Goal: Information Seeking & Learning: Learn about a topic

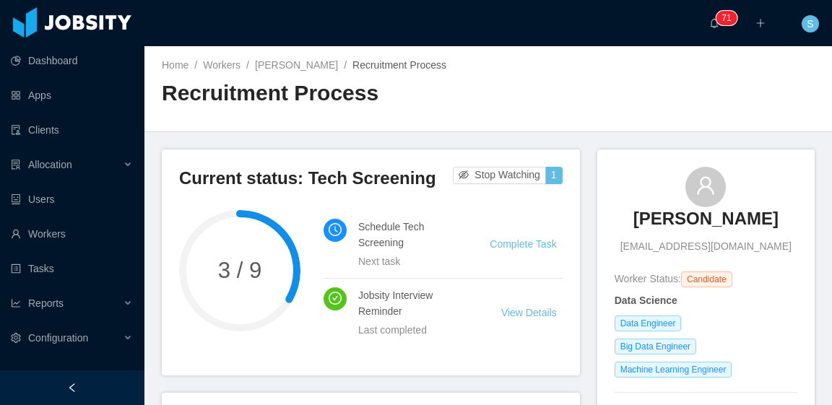
drag, startPoint x: 614, startPoint y: 217, endPoint x: 777, endPoint y: 212, distance: 163.3
click at [777, 212] on div "Fábio R. D. de Barros fabio.rdb@usp.br" at bounding box center [706, 210] width 183 height 87
copy h3 "Fábio R. D. de Barros"
click at [316, 63] on link "Fábio R. D. de Barros" at bounding box center [296, 65] width 83 height 12
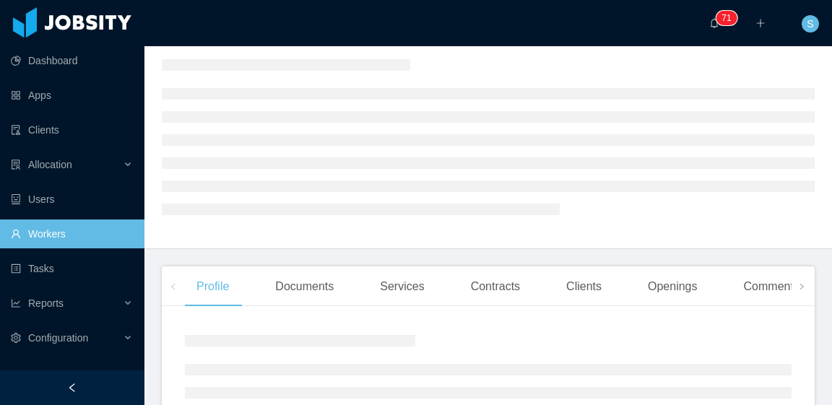
scroll to position [144, 0]
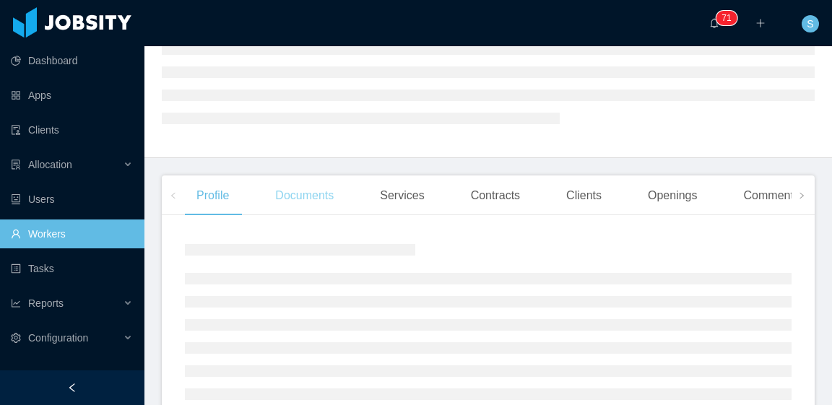
click at [314, 201] on div "Documents" at bounding box center [305, 195] width 82 height 40
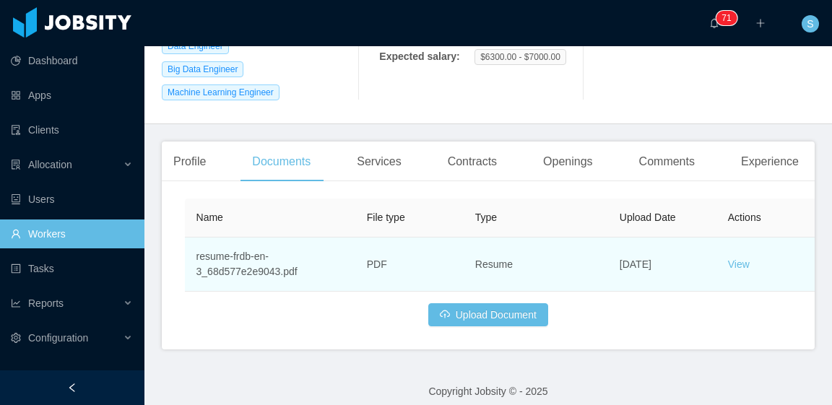
scroll to position [300, 0]
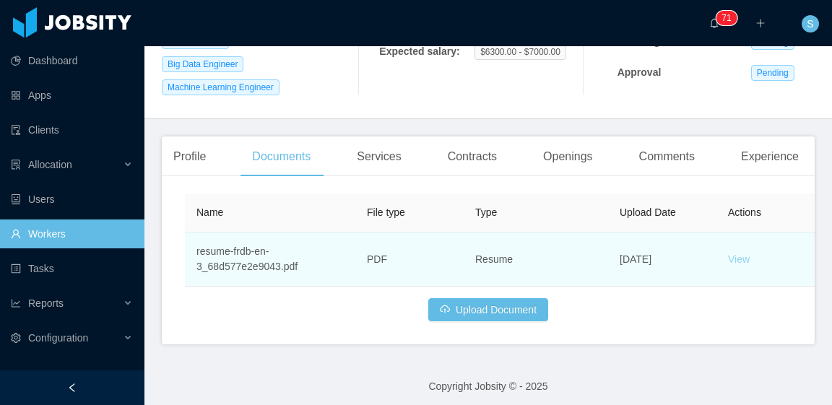
click at [739, 256] on link "View" at bounding box center [739, 259] width 22 height 12
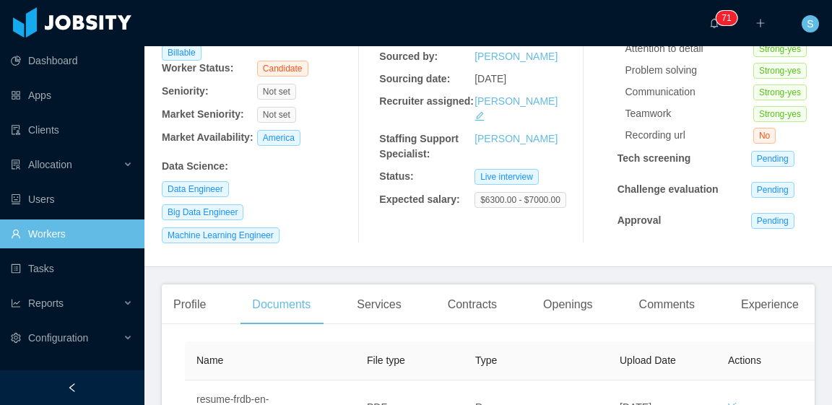
scroll to position [0, 0]
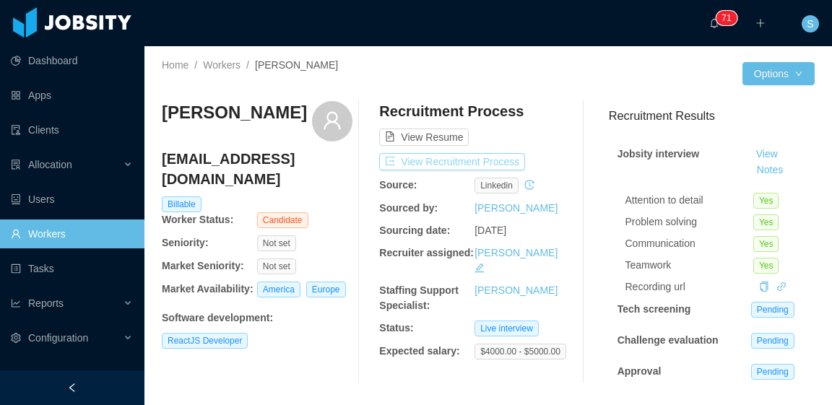
click at [437, 153] on button "View Recruitment Process" at bounding box center [452, 161] width 146 height 17
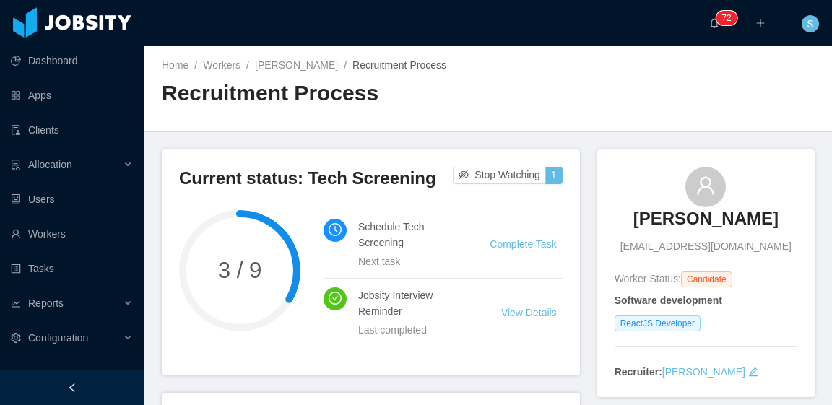
drag, startPoint x: 635, startPoint y: 211, endPoint x: 765, endPoint y: 225, distance: 131.4
click at [765, 225] on div "Vicente Mattos vicentemattosf@gmail.com" at bounding box center [706, 210] width 183 height 87
copy h3 "Vicente Mattos"
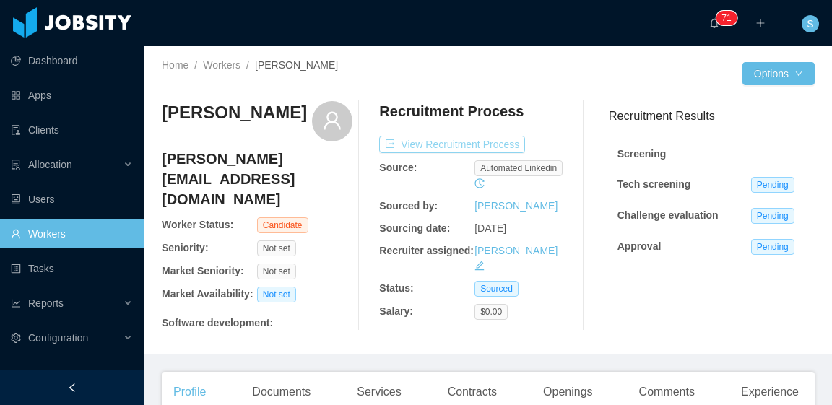
click at [472, 147] on button "View Recruitment Process" at bounding box center [452, 144] width 146 height 17
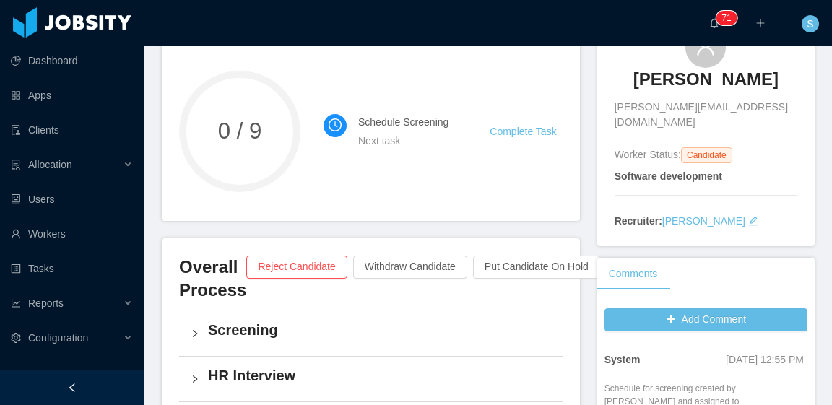
scroll to position [144, 0]
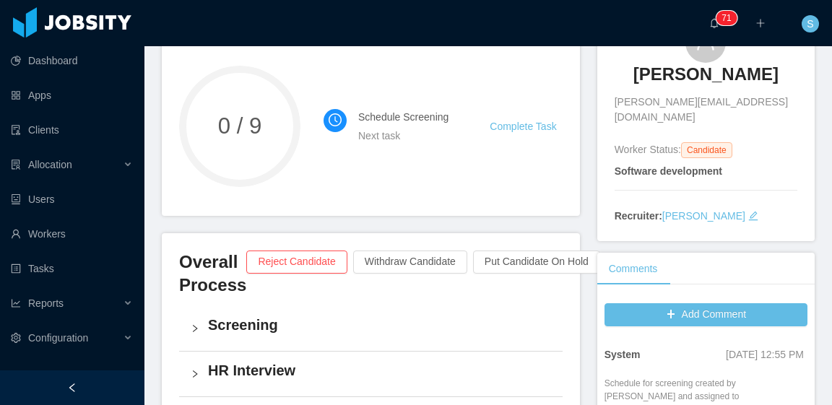
click at [758, 211] on icon "icon: edit" at bounding box center [753, 216] width 10 height 10
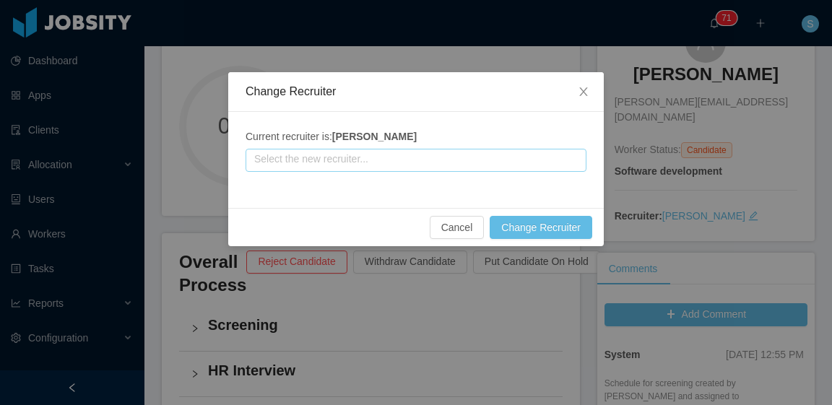
click at [456, 152] on input "text" at bounding box center [416, 160] width 341 height 23
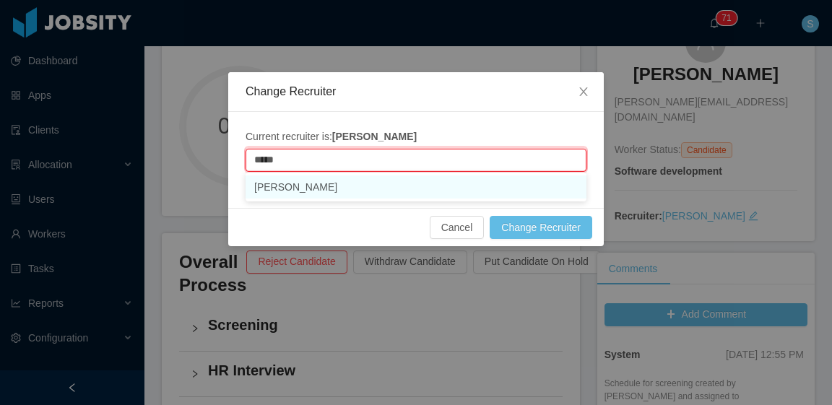
click at [421, 199] on ul "Silvia Andrade" at bounding box center [416, 187] width 341 height 29
click at [488, 181] on li "Silvia Andrade" at bounding box center [416, 186] width 341 height 23
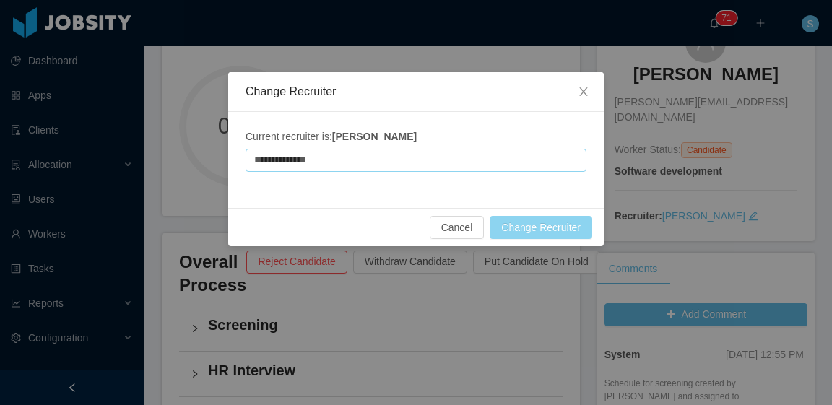
type input "**********"
click at [539, 225] on button "Change Recruiter" at bounding box center [541, 227] width 103 height 23
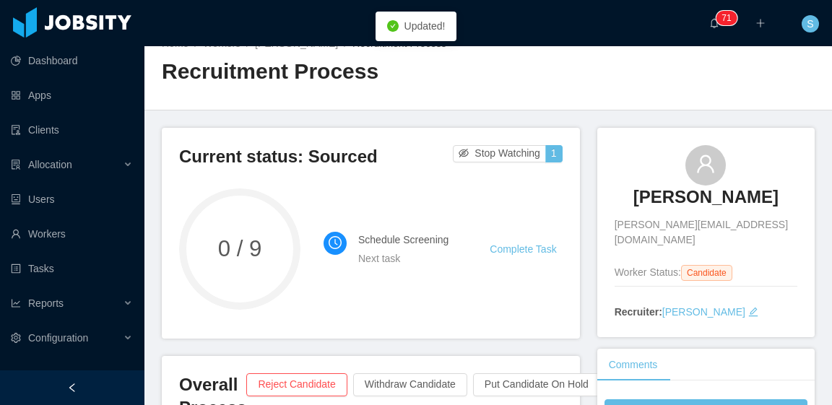
scroll to position [0, 0]
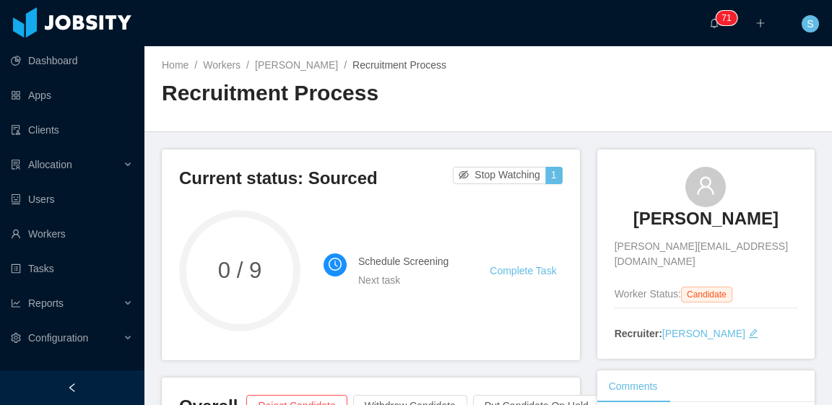
click at [299, 73] on div "Home / Workers / Thierry Barros / Recruitment Process / Recruitment Process" at bounding box center [325, 88] width 326 height 61
click at [300, 66] on link "Thierry Barros" at bounding box center [296, 65] width 83 height 12
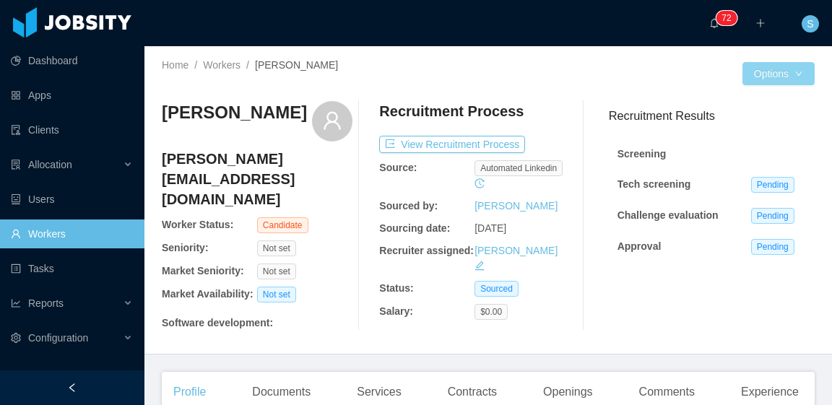
click at [788, 72] on button "Options" at bounding box center [778, 73] width 72 height 23
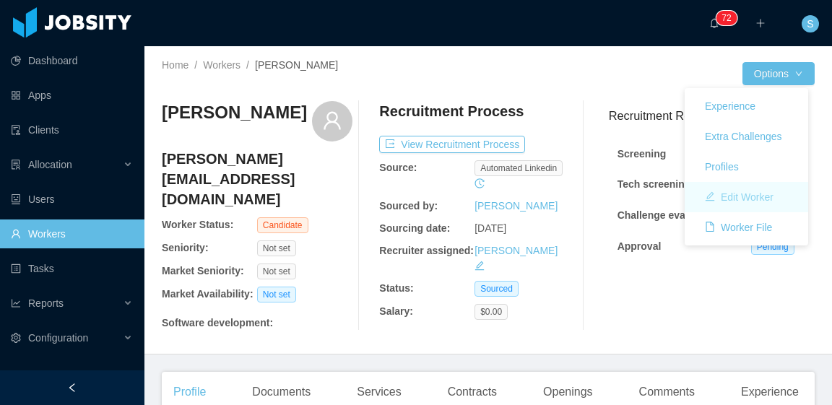
click at [763, 195] on button "Edit Worker" at bounding box center [739, 197] width 92 height 23
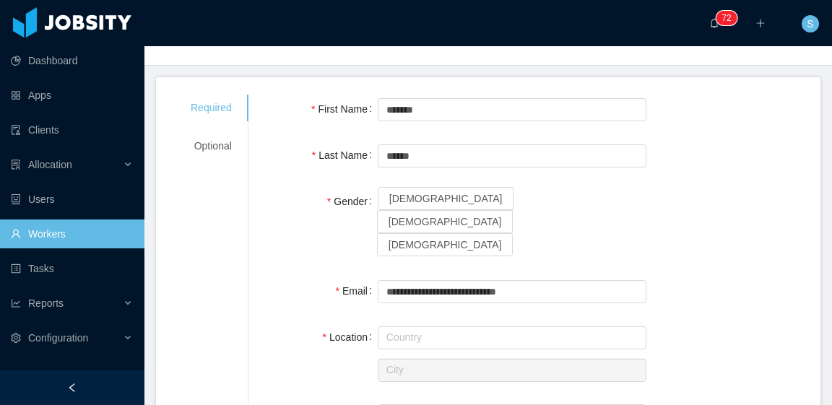
scroll to position [72, 0]
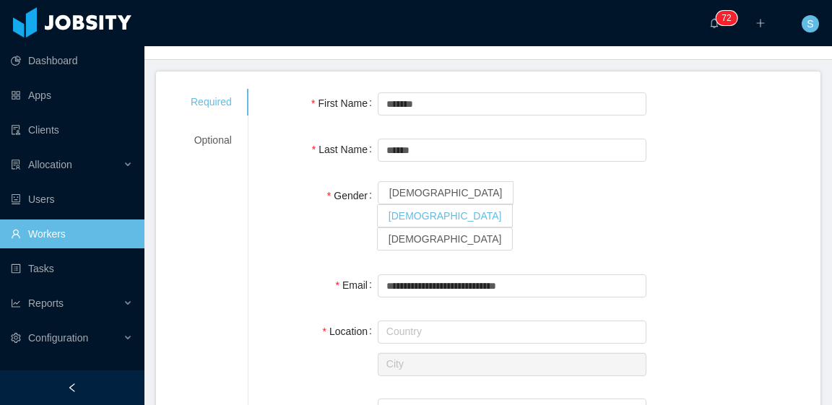
click at [455, 210] on span "Male" at bounding box center [445, 216] width 113 height 12
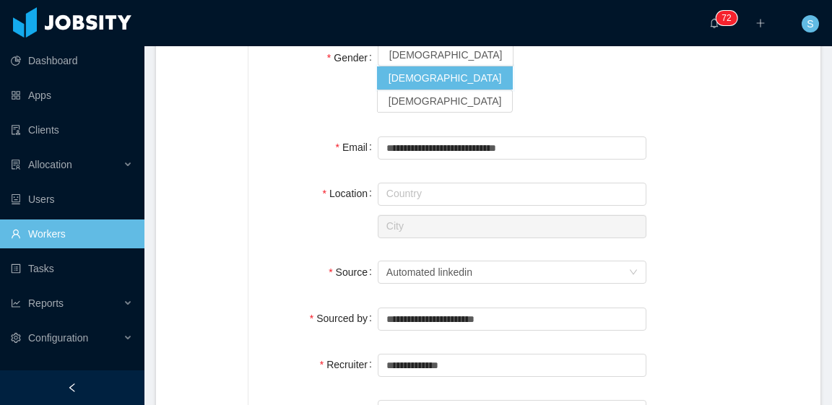
scroll to position [217, 0]
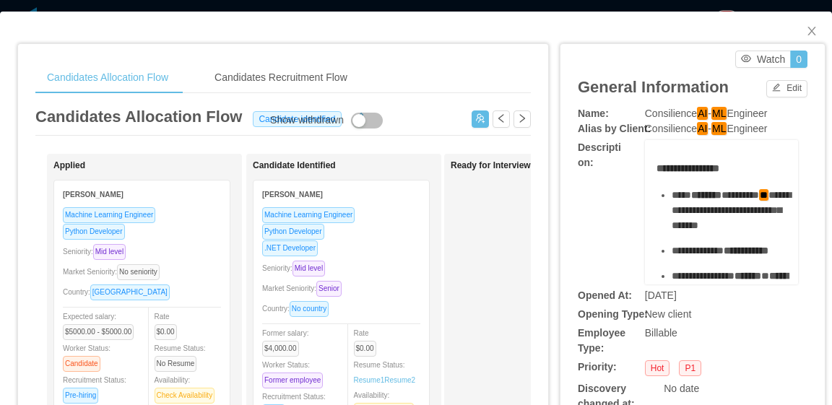
drag, startPoint x: 628, startPoint y: 110, endPoint x: 774, endPoint y: 112, distance: 145.9
click at [774, 112] on div "Name: Consilience AI - ML Engineer" at bounding box center [693, 113] width 230 height 15
copy div "Consilience AI - ML Engineer"
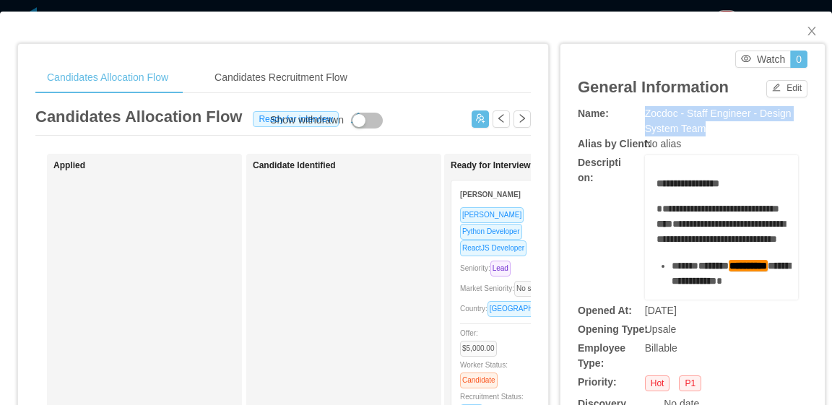
drag, startPoint x: 637, startPoint y: 112, endPoint x: 700, endPoint y: 128, distance: 65.5
click at [700, 128] on div "Zocdoc - Staff Engineer - Design System Team" at bounding box center [721, 121] width 153 height 30
copy span "Zocdoc - Staff Engineer - Design System Team"
drag, startPoint x: 635, startPoint y: 110, endPoint x: 693, endPoint y: 130, distance: 61.7
click at [693, 130] on div "Name: Zocdoc - Staff Engineer - Design System Team" at bounding box center [693, 121] width 230 height 30
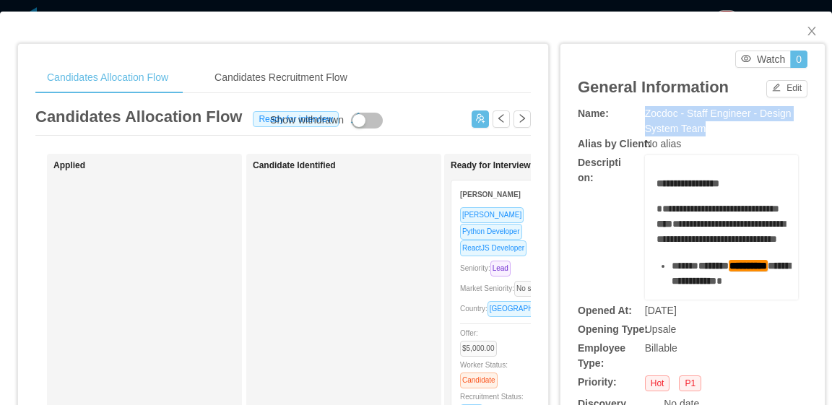
copy div "Zocdoc - Staff Engineer - Design System Team"
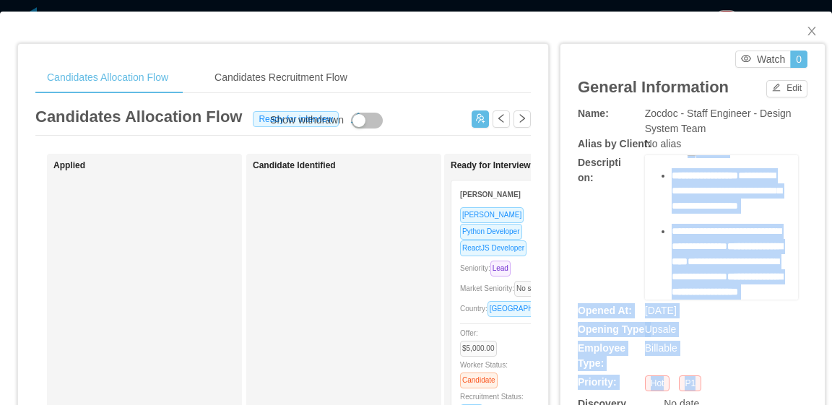
scroll to position [1291, 0]
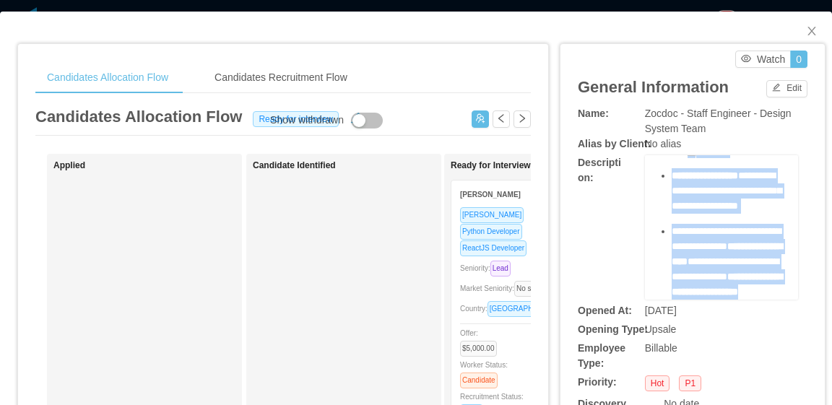
drag, startPoint x: 648, startPoint y: 183, endPoint x: 740, endPoint y: 291, distance: 141.9
copy div "**********"
